Goal: Check status: Check status

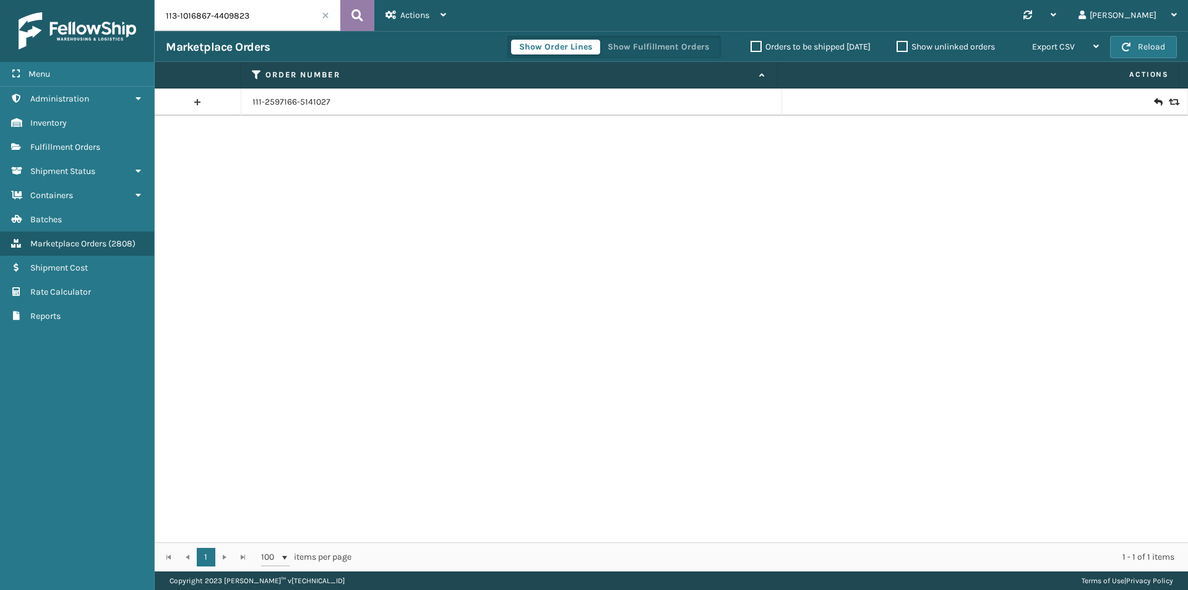
type input "113-1016867-4409823"
click at [368, 12] on button at bounding box center [357, 15] width 34 height 31
click at [301, 103] on link "113-1016867-4409823" at bounding box center [294, 102] width 84 height 12
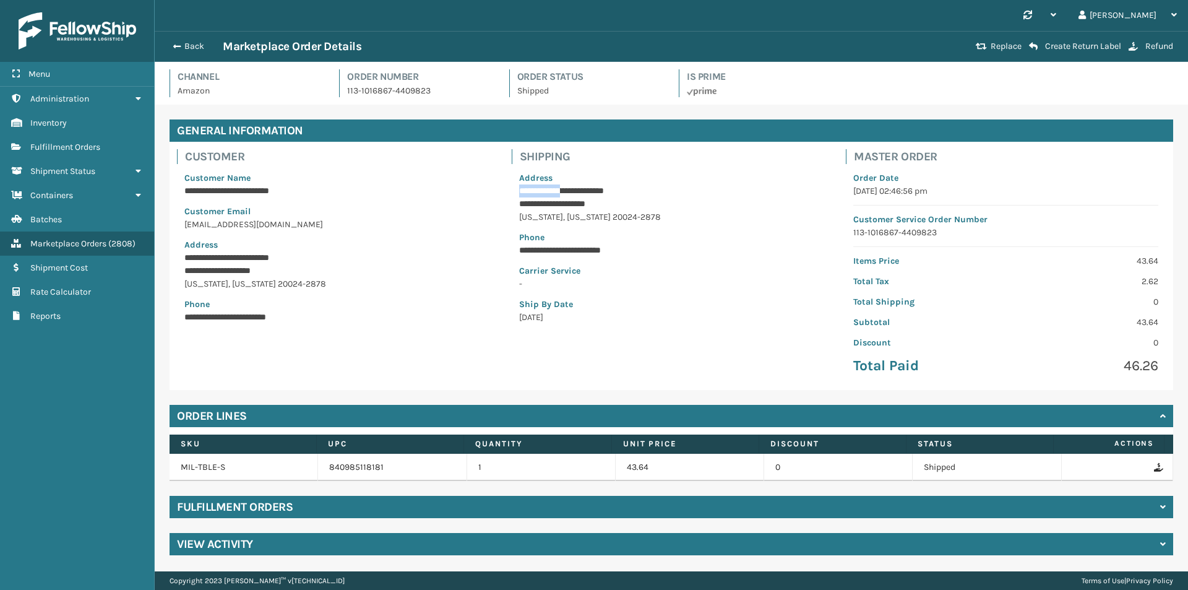
drag, startPoint x: 570, startPoint y: 191, endPoint x: 517, endPoint y: 192, distance: 53.9
click at [517, 192] on div "**********" at bounding box center [672, 247] width 320 height 167
copy p "**********"
drag, startPoint x: 517, startPoint y: 205, endPoint x: 578, endPoint y: 201, distance: 61.4
click at [578, 201] on div "**********" at bounding box center [672, 247] width 320 height 167
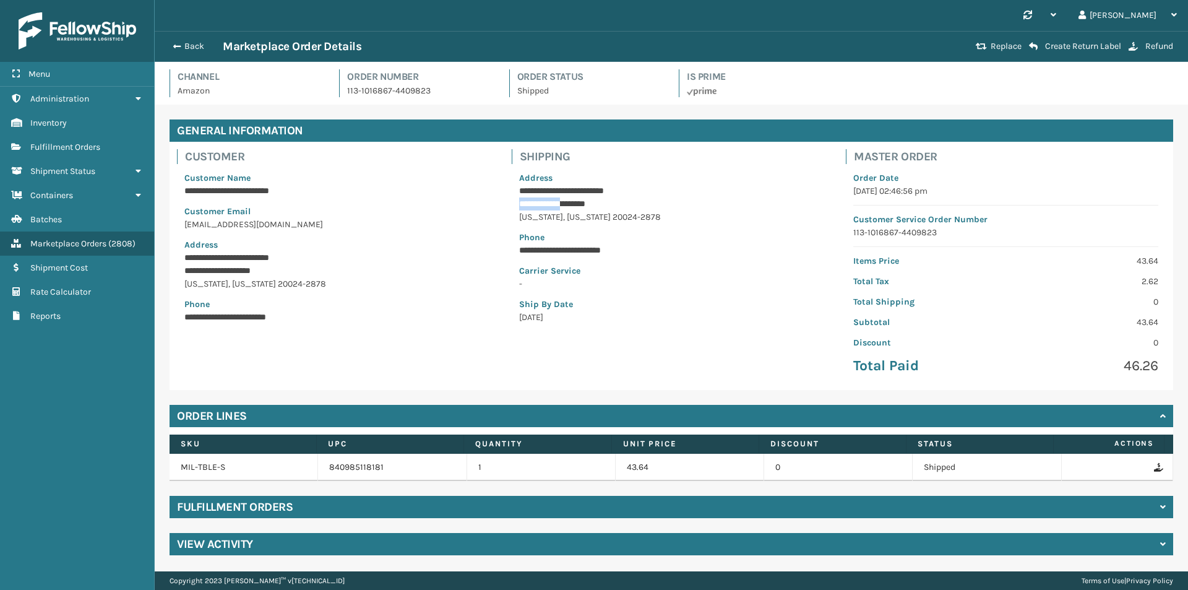
copy p "**********"
click at [582, 208] on p "**********" at bounding box center [671, 203] width 305 height 13
copy p "*******"
click at [186, 41] on button "Back" at bounding box center [194, 46] width 57 height 11
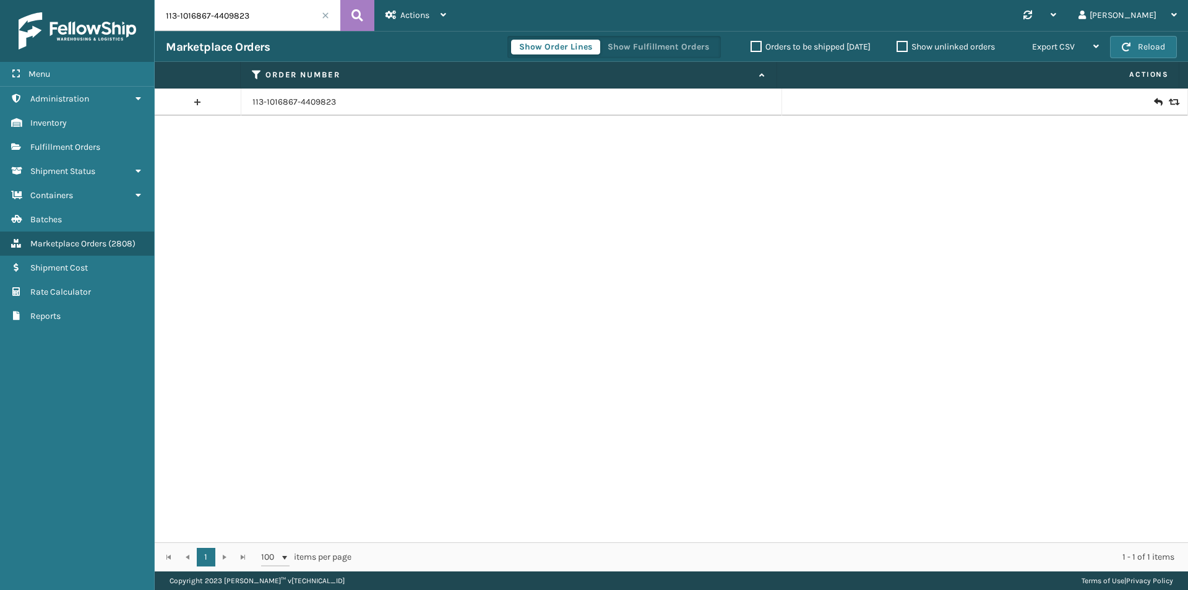
drag, startPoint x: 280, startPoint y: 22, endPoint x: 314, endPoint y: 22, distance: 34.0
click at [280, 21] on input "113-1016867-4409823" at bounding box center [248, 15] width 186 height 31
paste input "5939229-4013865"
type input "113-5939229-4013865"
click at [358, 18] on icon at bounding box center [357, 15] width 12 height 19
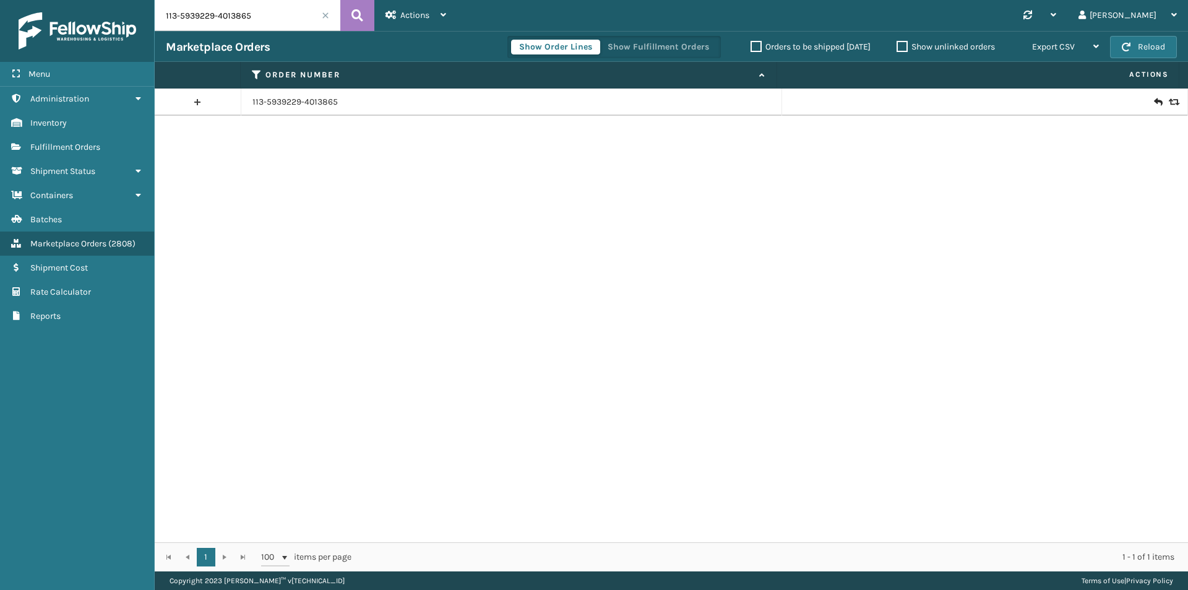
click at [1154, 103] on icon at bounding box center [1157, 102] width 7 height 12
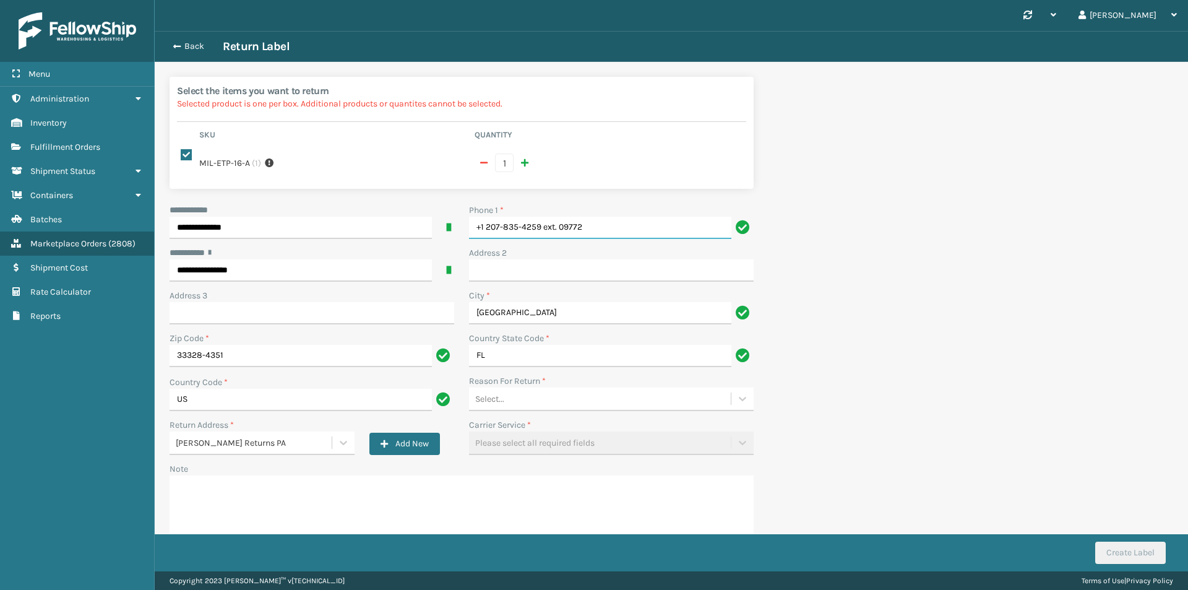
click at [654, 217] on input "+1 207-835-4259 ext. 09772" at bounding box center [600, 228] width 262 height 22
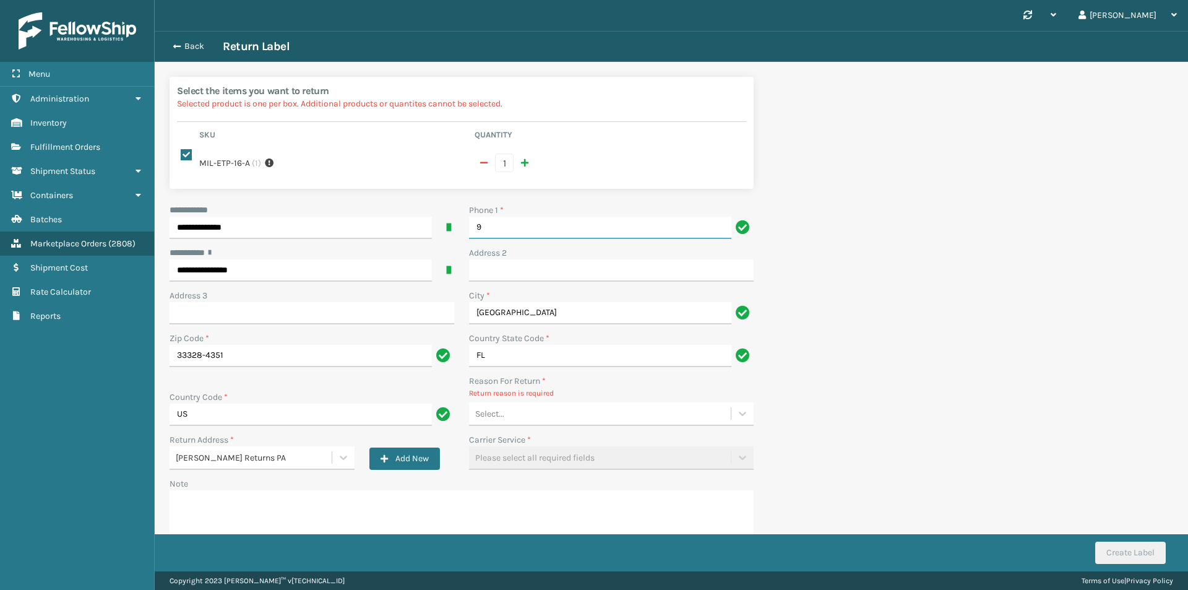
type input "9999999999"
click at [530, 408] on div "Select..." at bounding box center [600, 413] width 262 height 20
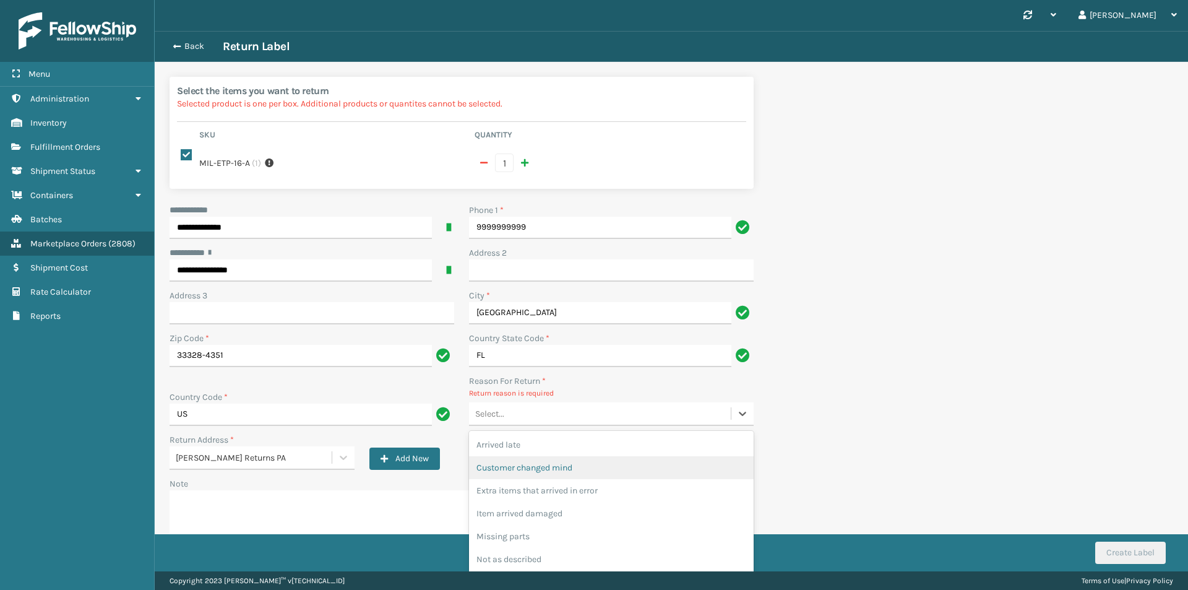
click at [557, 456] on div "Customer changed mind" at bounding box center [611, 467] width 285 height 23
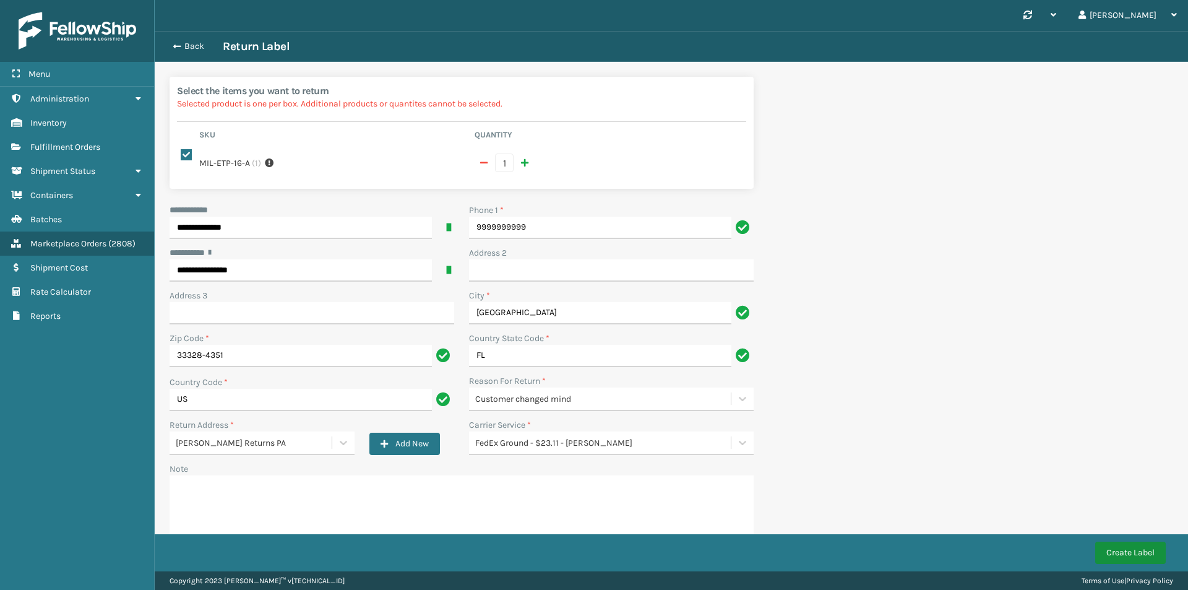
click at [1131, 552] on button "Create Label" at bounding box center [1130, 552] width 71 height 22
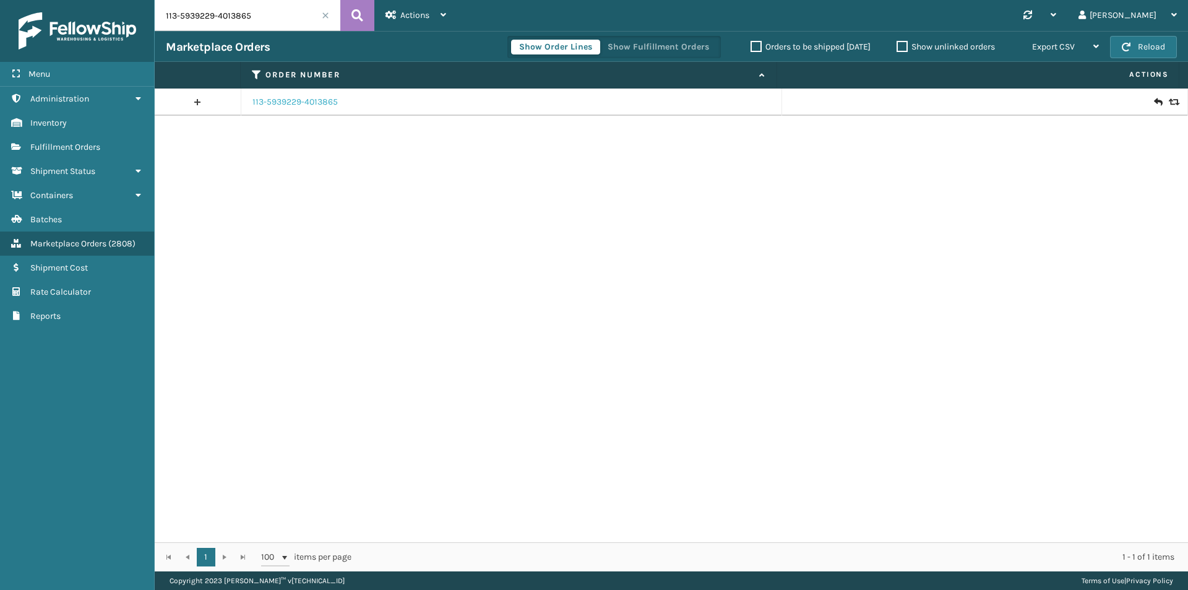
click at [310, 105] on link "113-5939229-4013865" at bounding box center [294, 102] width 85 height 12
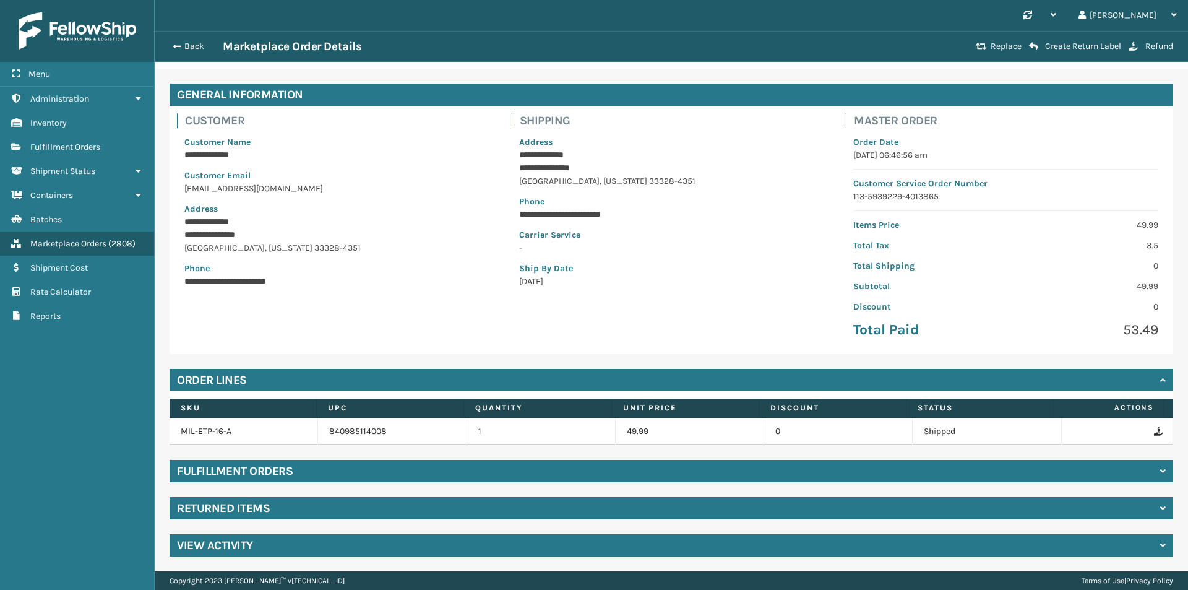
click at [248, 507] on h4 "Returned Items" at bounding box center [223, 508] width 93 height 15
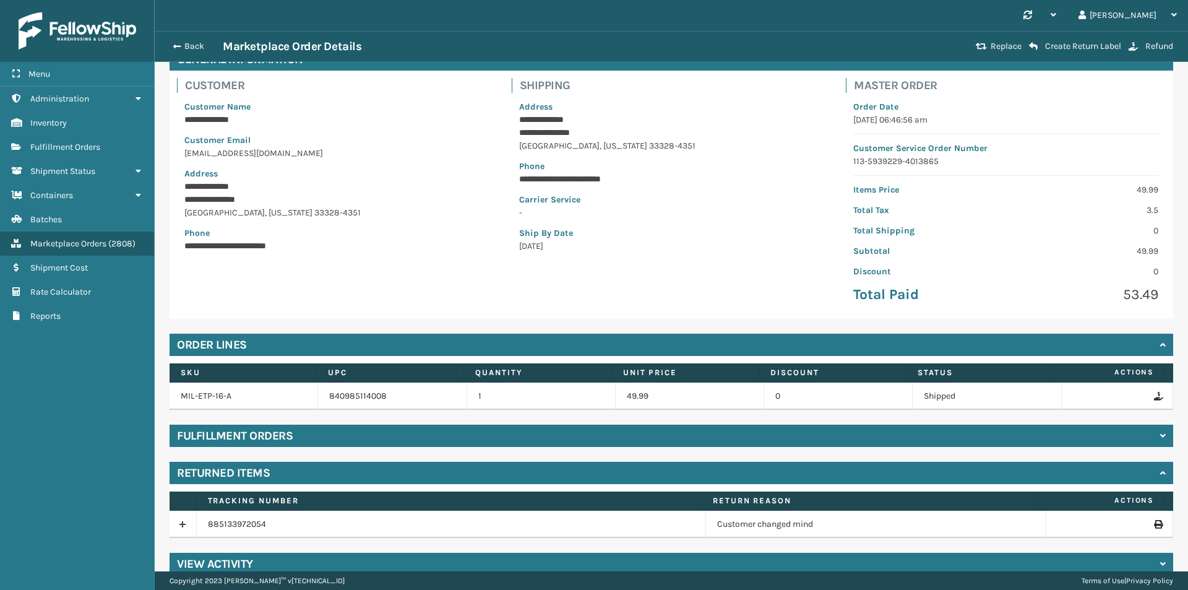
scroll to position [90, 0]
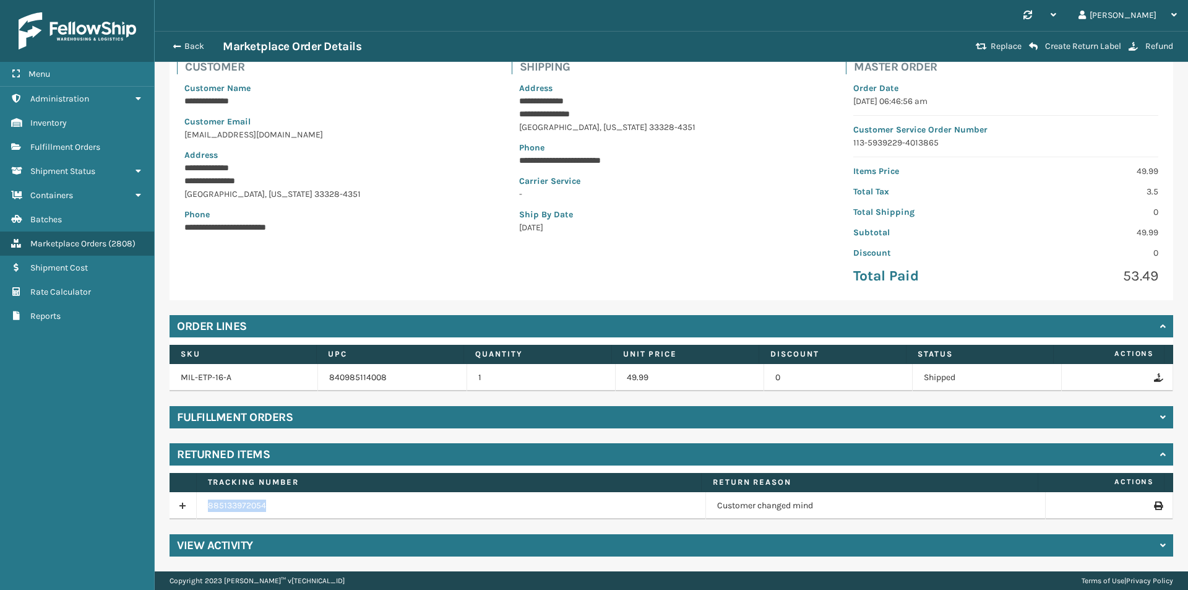
drag, startPoint x: 271, startPoint y: 505, endPoint x: 217, endPoint y: 463, distance: 68.3
click at [189, 514] on tr "885133972054 Customer changed mind" at bounding box center [671, 505] width 1003 height 27
copy tr "885133972054"
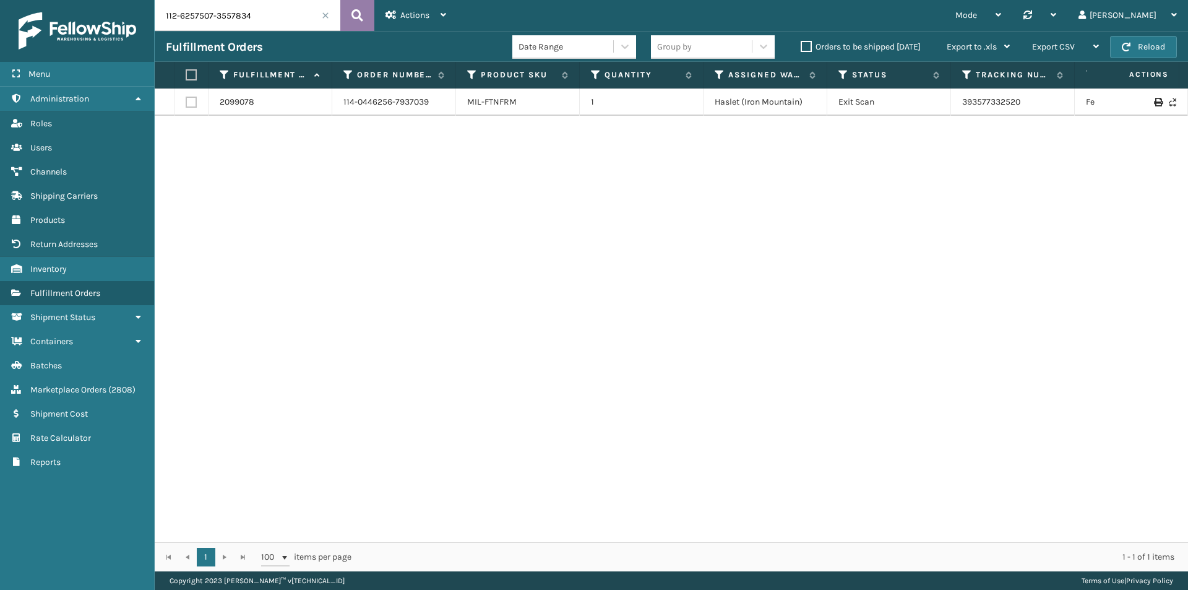
click at [363, 14] on button at bounding box center [357, 15] width 34 height 31
drag, startPoint x: 1042, startPoint y: 112, endPoint x: 918, endPoint y: 119, distance: 124.0
click at [948, 119] on tr "2129084 112-6257507-3557834 MIL-FTNFRM 1 Milliard LV Picking 394096407200 FedEx…" at bounding box center [847, 108] width 1384 height 40
copy tr "394096407200"
click at [226, 17] on input "112-6257507-3557834" at bounding box center [248, 15] width 186 height 31
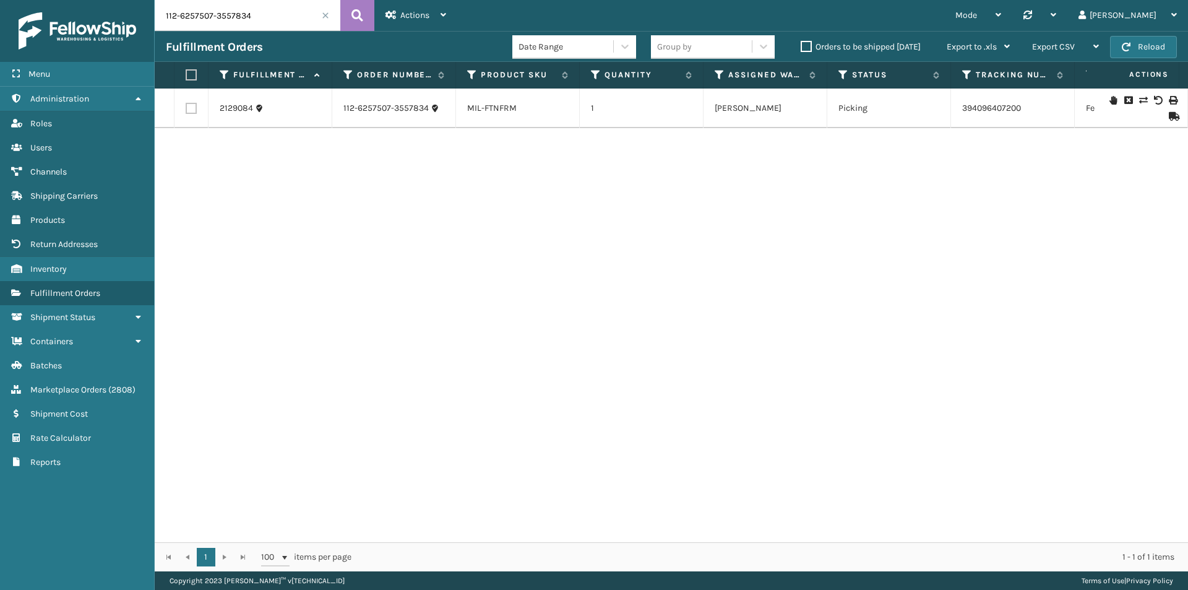
paste input "4-1467384-3722605"
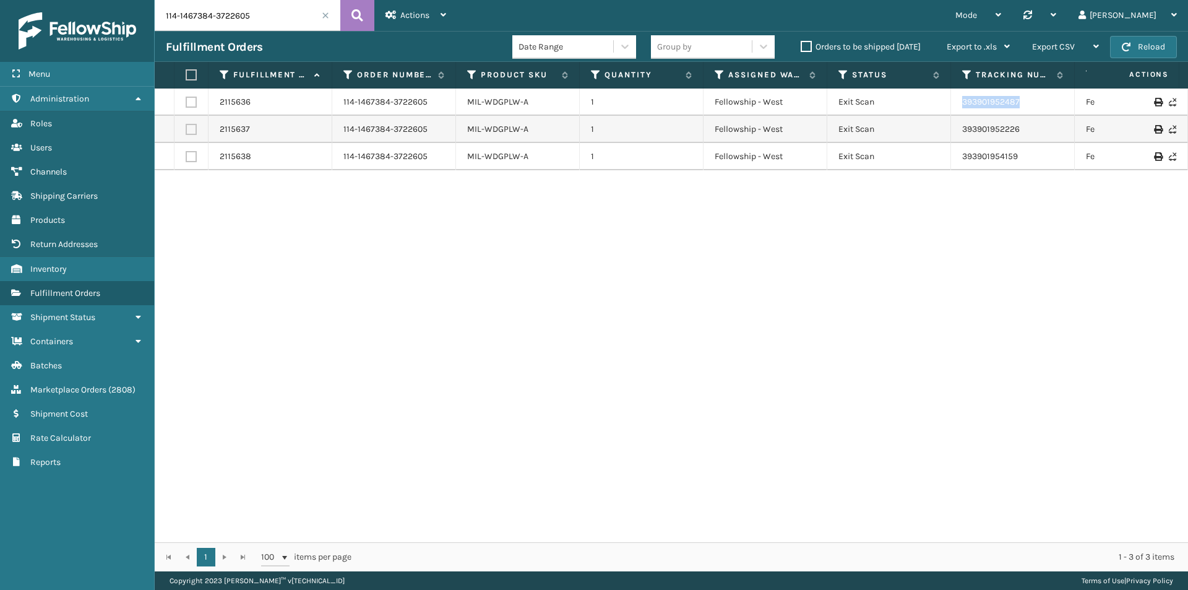
drag, startPoint x: 1046, startPoint y: 102, endPoint x: 955, endPoint y: 102, distance: 90.9
click at [956, 102] on td "393901952487" at bounding box center [1013, 101] width 124 height 27
copy link "393901952487"
drag, startPoint x: 1060, startPoint y: 132, endPoint x: 939, endPoint y: 132, distance: 120.6
click at [939, 132] on tr "2115637 114-1467384-3722605 MIL-WDGPLW-A 1 Fellowship - West Exit Scan 39390195…" at bounding box center [847, 129] width 1384 height 27
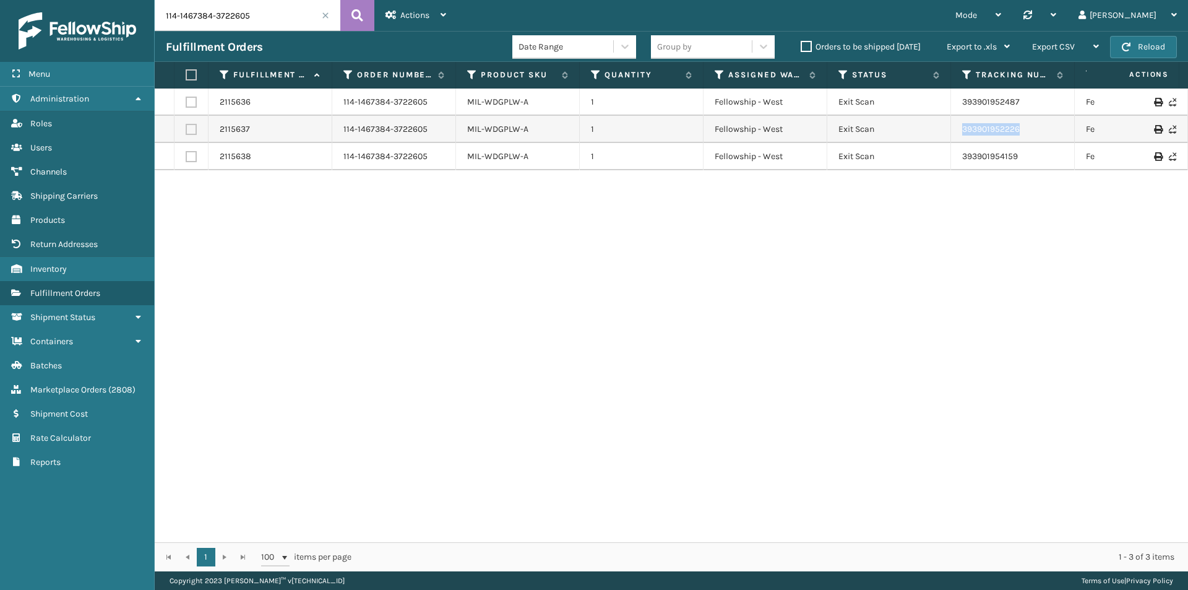
copy tr "393901952226"
drag, startPoint x: 1040, startPoint y: 148, endPoint x: 945, endPoint y: 155, distance: 95.5
click at [945, 155] on tr "2115638 114-1467384-3722605 MIL-WDGPLW-A 1 Fellowship - West Exit Scan 39390195…" at bounding box center [847, 156] width 1384 height 27
copy tr "393901954159"
click at [255, 14] on input "114-1467384-3722605" at bounding box center [248, 15] width 186 height 31
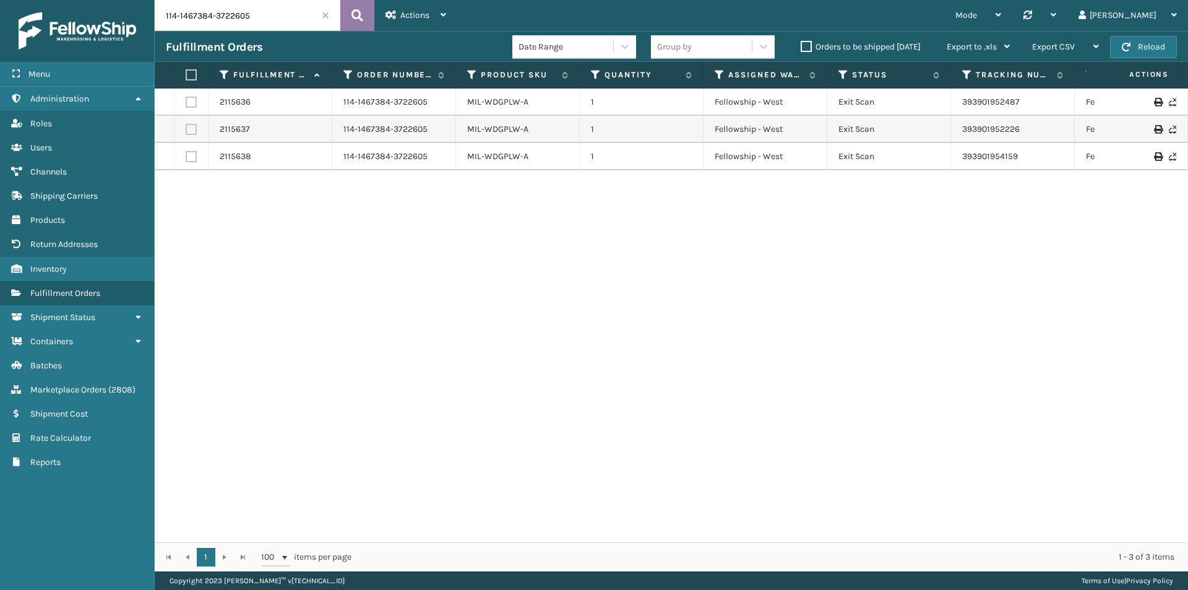
paste input "3-0029696-1028260"
click at [353, 10] on icon at bounding box center [357, 15] width 12 height 19
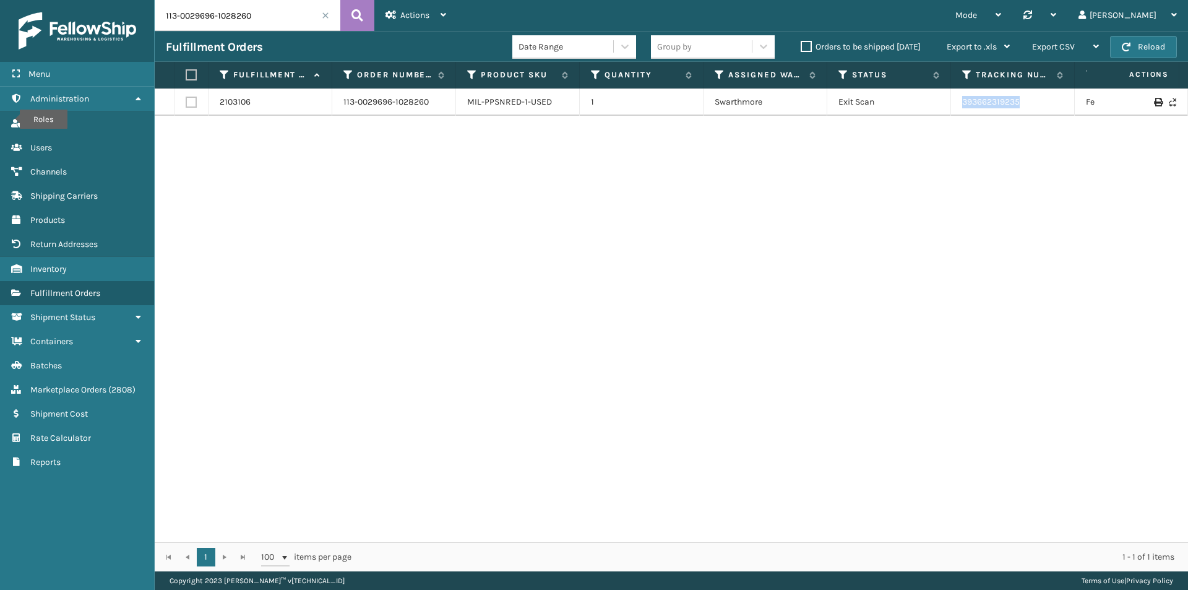
drag, startPoint x: 1029, startPoint y: 105, endPoint x: 948, endPoint y: 105, distance: 80.4
click at [948, 105] on tr "2103106 113-0029696-1028260 MIL-PPSNRED-1-USED 1 Swarthmore Exit Scan 393662319…" at bounding box center [847, 101] width 1384 height 27
copy tr "393662319235"
click at [237, 8] on input "113-0029696-1028260" at bounding box center [248, 15] width 186 height 31
paste input "4476427-5627405"
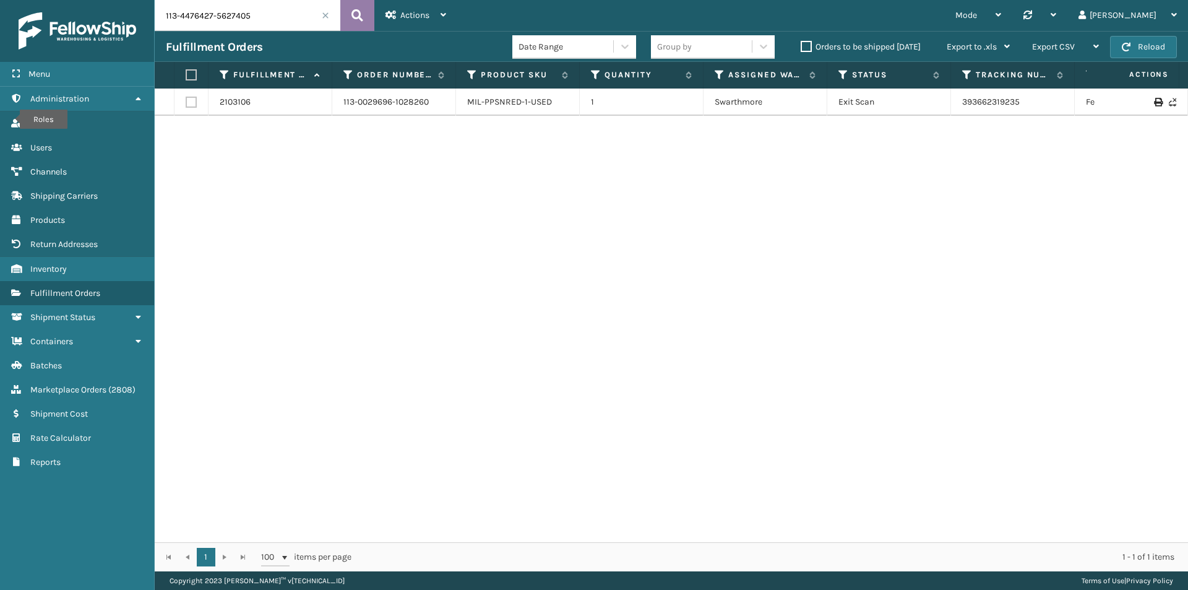
click at [353, 12] on icon at bounding box center [357, 15] width 12 height 19
click at [281, 24] on input "113-4476427-5627405" at bounding box center [248, 15] width 186 height 31
click at [361, 11] on icon at bounding box center [357, 15] width 12 height 19
drag, startPoint x: 1019, startPoint y: 107, endPoint x: 942, endPoint y: 108, distance: 76.7
click at [942, 108] on tr "2114238 113-4476427-5627405 MIL-PPSNRED-1-USED 1 Swarthmore Exit Scan 393876405…" at bounding box center [847, 101] width 1384 height 27
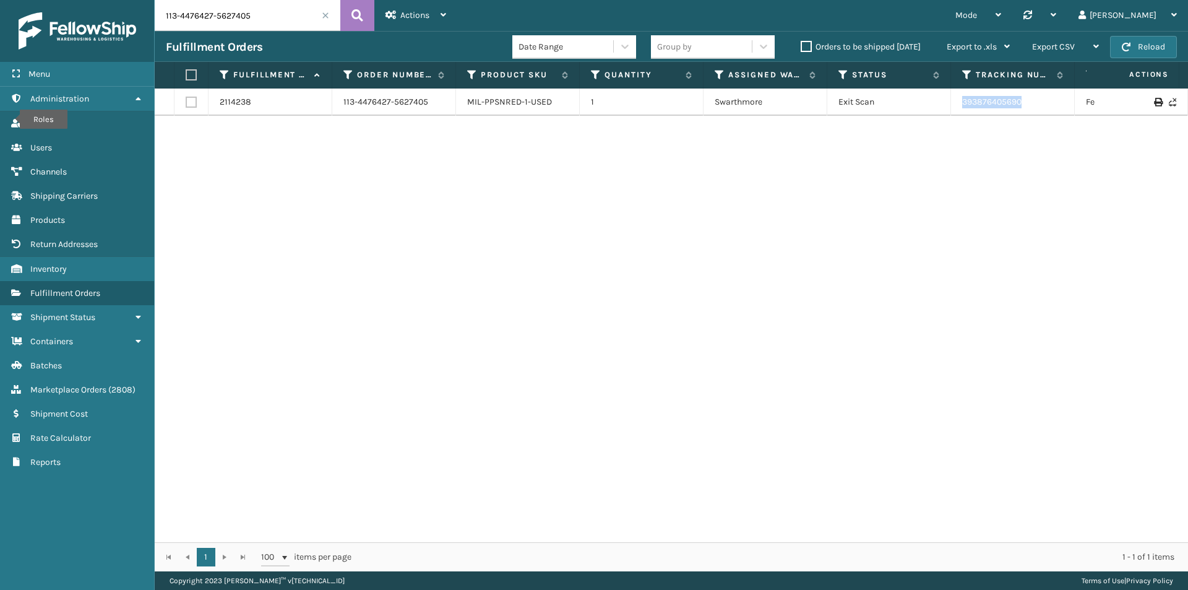
copy tr "393876405690"
click at [232, 11] on input "113-4476427-5627405" at bounding box center [248, 15] width 186 height 31
paste input "4-3367303-7033034"
click at [355, 14] on icon at bounding box center [357, 15] width 12 height 19
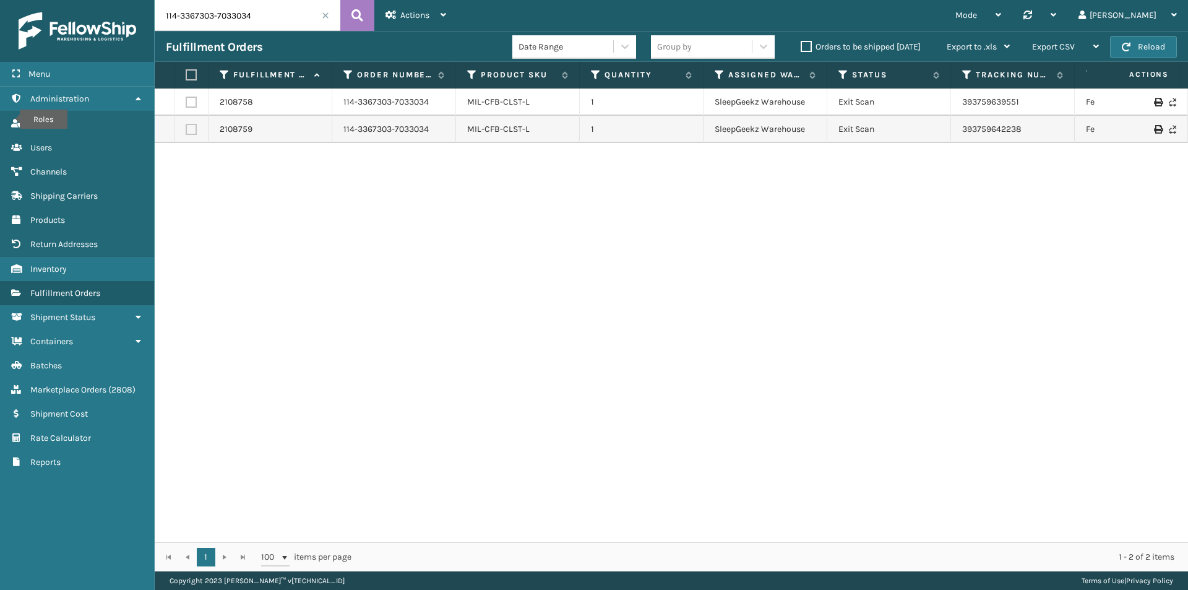
click at [295, 19] on input "114-3367303-7033034" at bounding box center [248, 15] width 186 height 31
click at [352, 9] on icon at bounding box center [357, 15] width 12 height 19
drag, startPoint x: 997, startPoint y: 101, endPoint x: 955, endPoint y: 102, distance: 42.1
click at [955, 102] on td "393759639551" at bounding box center [1013, 101] width 124 height 27
copy link "393759639551"
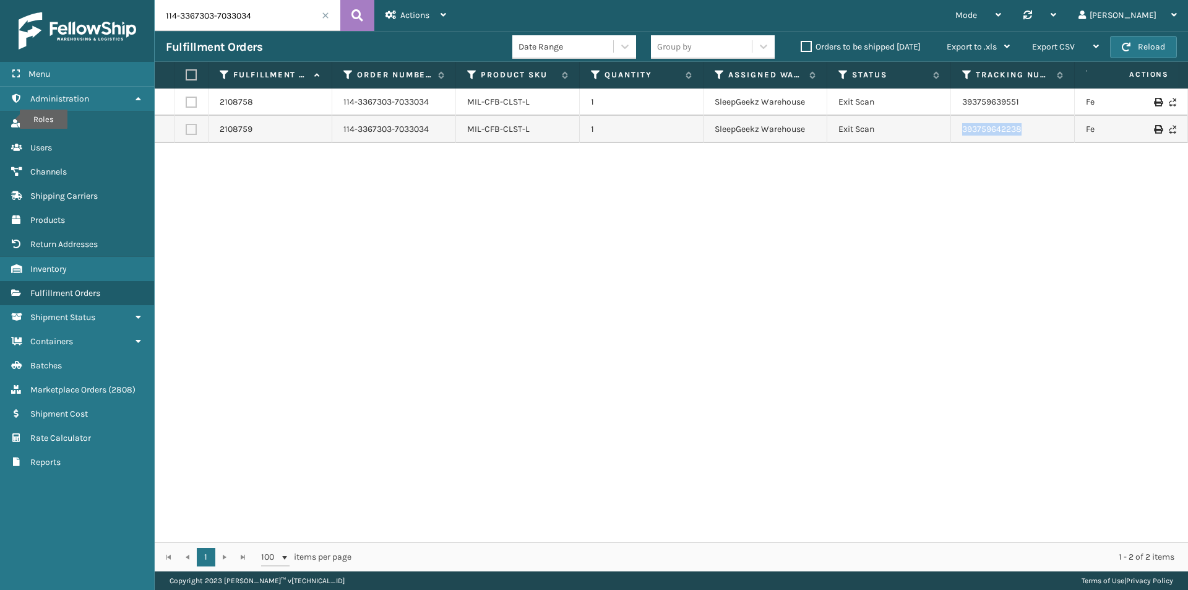
drag, startPoint x: 1051, startPoint y: 132, endPoint x: 953, endPoint y: 132, distance: 97.1
click at [953, 132] on td "393759642238" at bounding box center [1013, 129] width 124 height 27
copy link "393759642238"
click at [276, 19] on input "114-3367303-7033034" at bounding box center [248, 15] width 186 height 31
paste input "111-1290692-7729869"
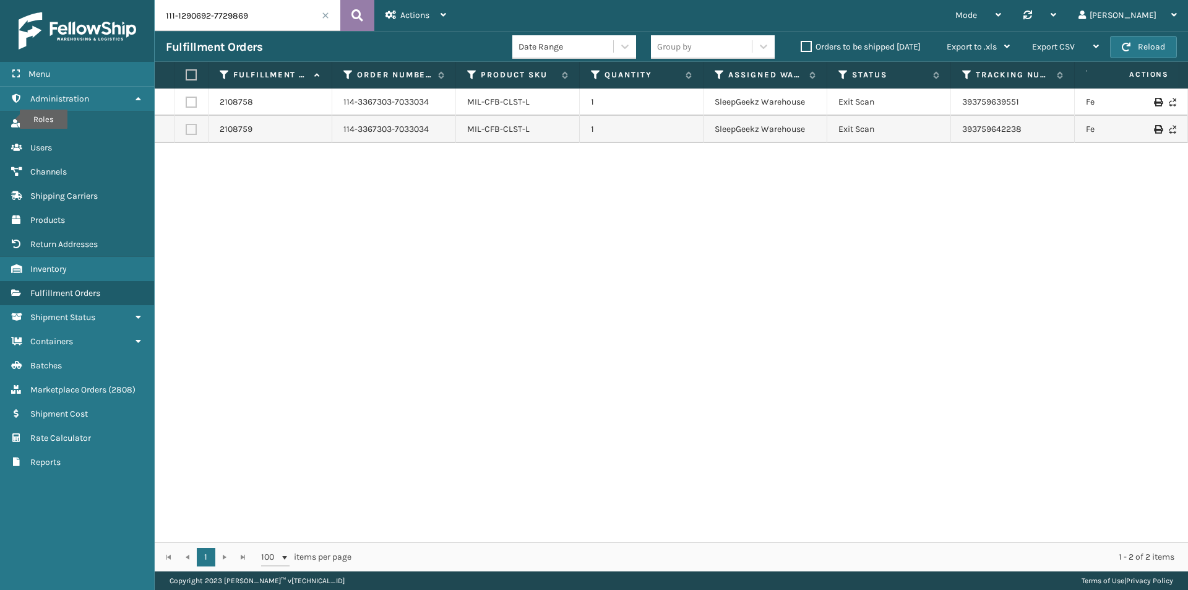
click at [365, 11] on button at bounding box center [357, 15] width 34 height 31
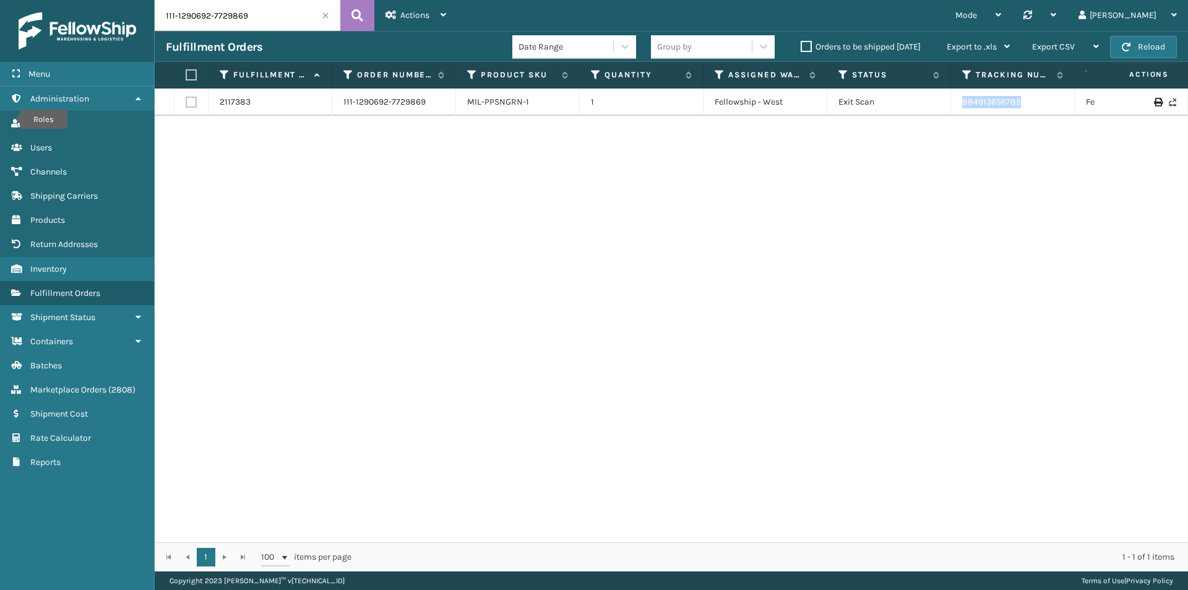
drag, startPoint x: 1033, startPoint y: 101, endPoint x: 949, endPoint y: 106, distance: 84.3
click at [949, 106] on tr "2117383 111-1290692-7729869 MIL-PPSNGRN-1 1 Fellowship - West Exit Scan 8849136…" at bounding box center [847, 101] width 1384 height 27
copy tr "884913656785"
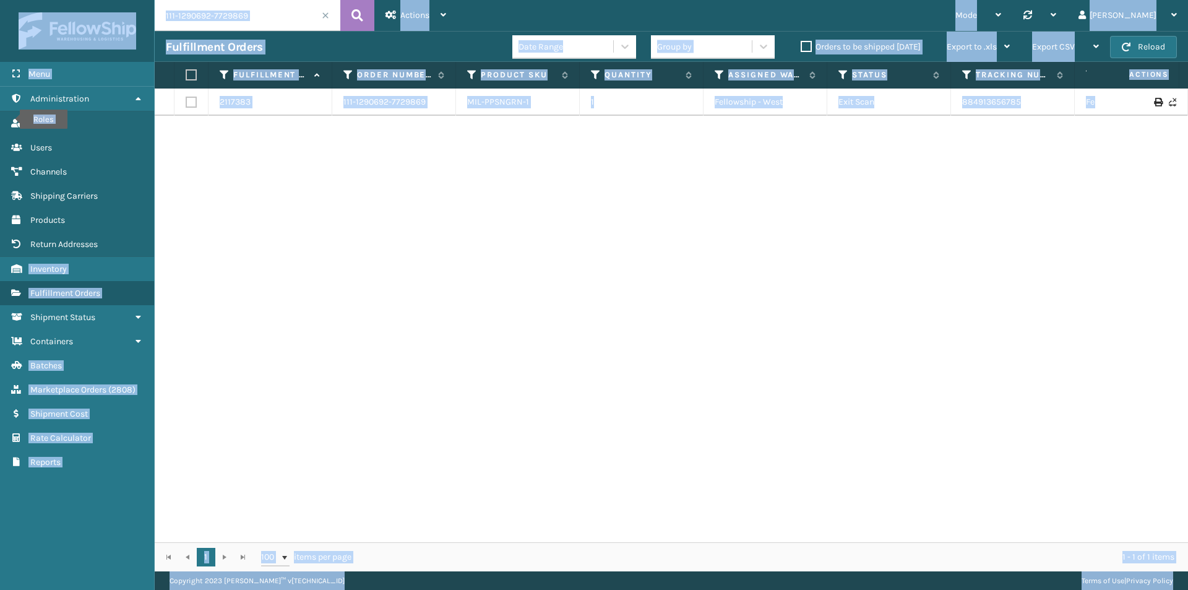
click at [270, 15] on input "111-1290692-7729869" at bounding box center [248, 15] width 186 height 31
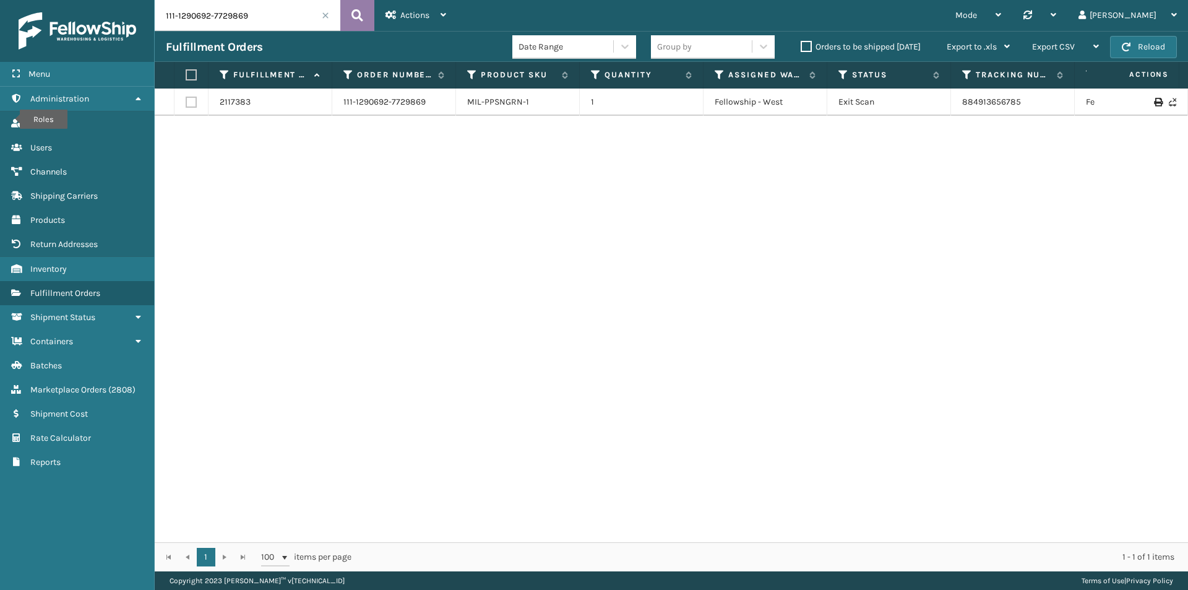
paste input "3-7899175-6170615"
type input "113-7899175-6170615"
click at [358, 19] on icon at bounding box center [357, 15] width 12 height 19
drag, startPoint x: 994, startPoint y: 108, endPoint x: 909, endPoint y: 75, distance: 91.1
click at [961, 108] on td "1ZH0R7060313469115" at bounding box center [1013, 101] width 124 height 27
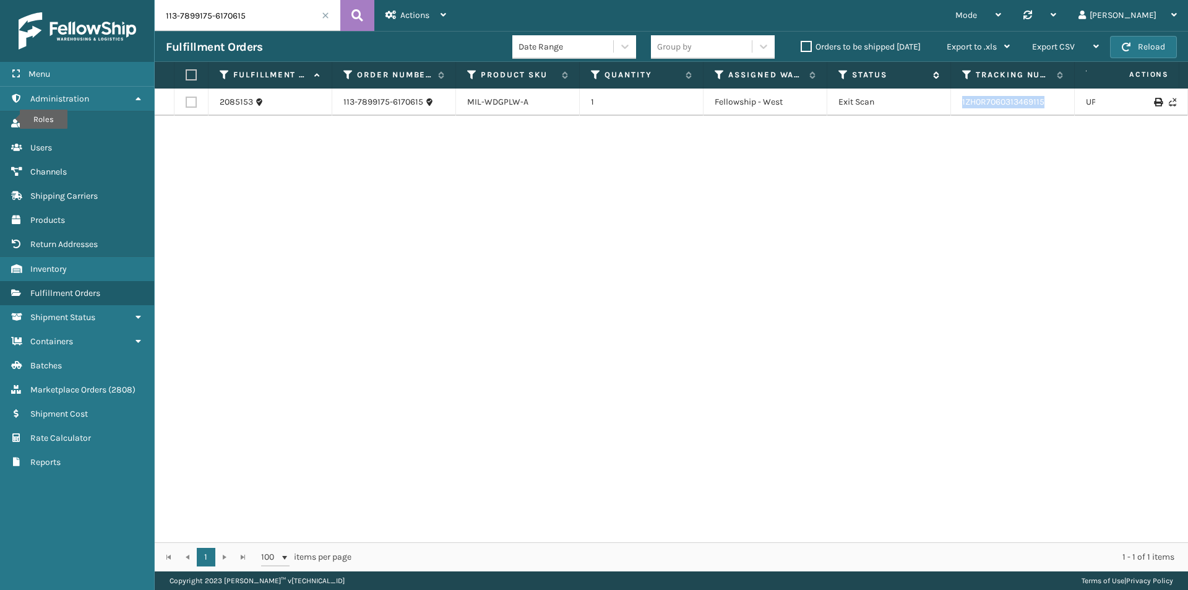
copy link "1ZH0R7060313469115"
